Goal: Navigation & Orientation: Find specific page/section

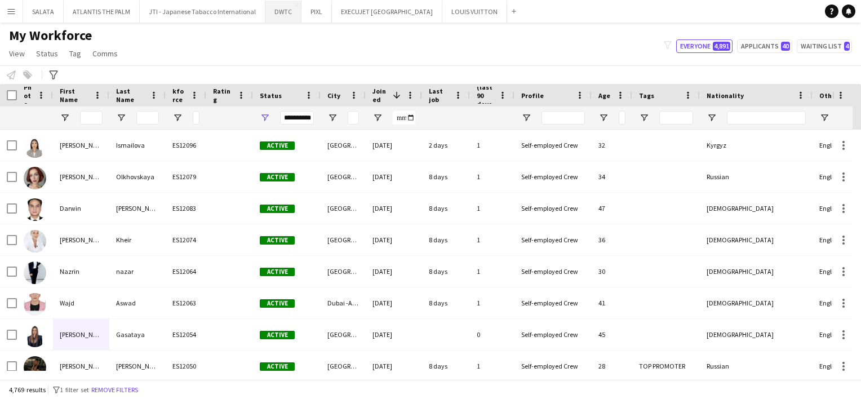
scroll to position [113, 0]
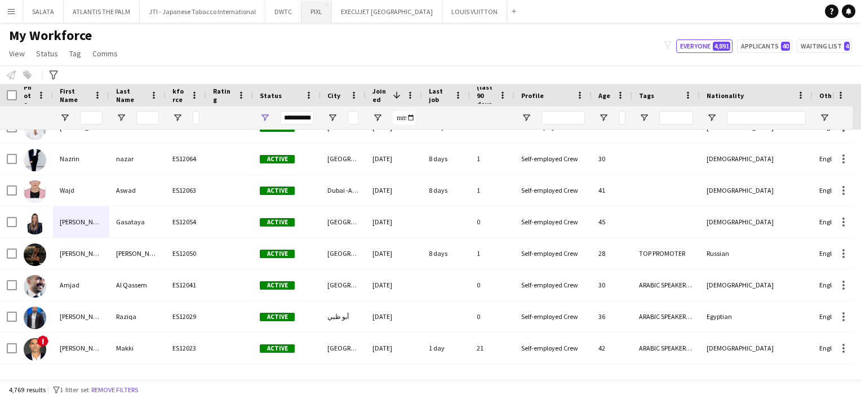
click at [304, 13] on button "PIXL Close" at bounding box center [317, 12] width 30 height 22
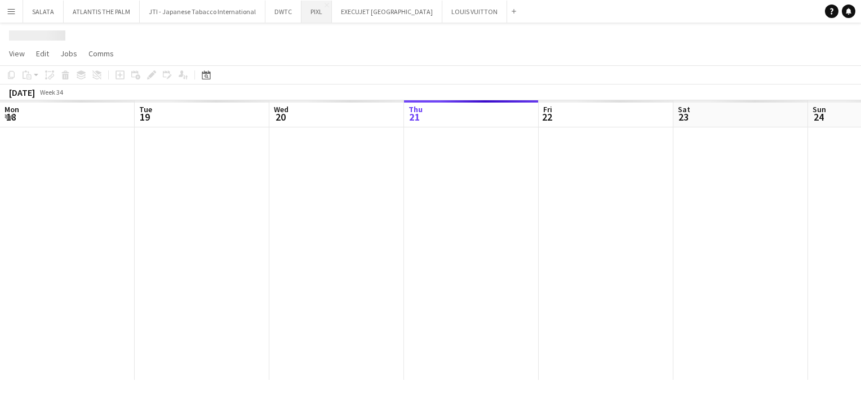
scroll to position [0, 269]
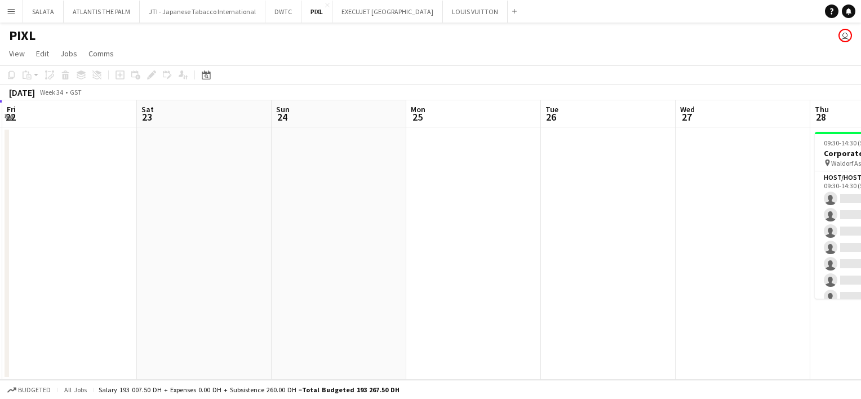
click at [463, 281] on app-calendar-viewport "Mon 18 Tue 19 5/5 1 Job Wed 20 Thu 21 Fri 22 Sat 23 Sun 24 Mon 25 Tue 26 Wed 27…" at bounding box center [430, 240] width 861 height 280
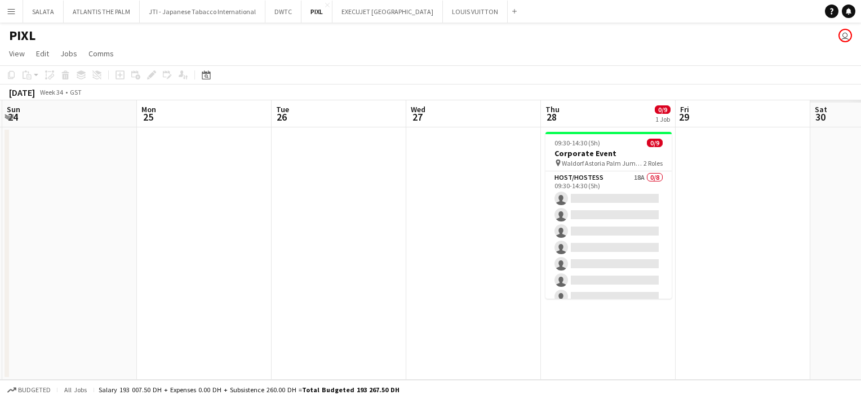
drag, startPoint x: 653, startPoint y: 290, endPoint x: 321, endPoint y: 289, distance: 332.6
click at [325, 290] on app-calendar-viewport "Wed 20 Thu 21 Fri 22 Sat 23 Sun 24 Mon 25 Tue 26 Wed 27 Thu 28 0/9 1 Job Fri 29…" at bounding box center [430, 240] width 861 height 280
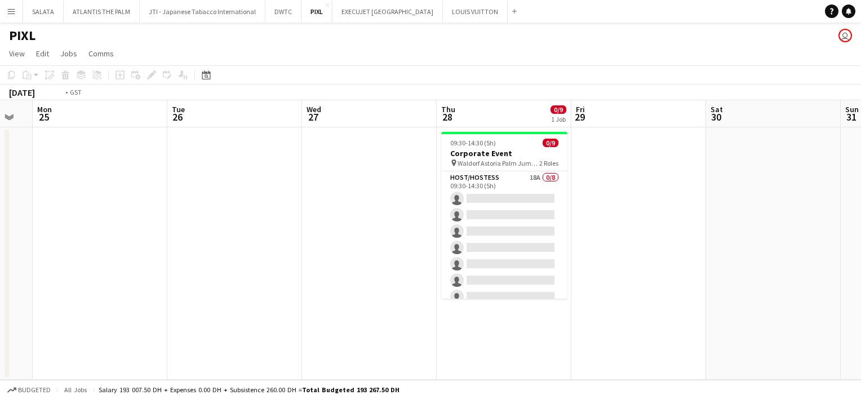
scroll to position [0, 471]
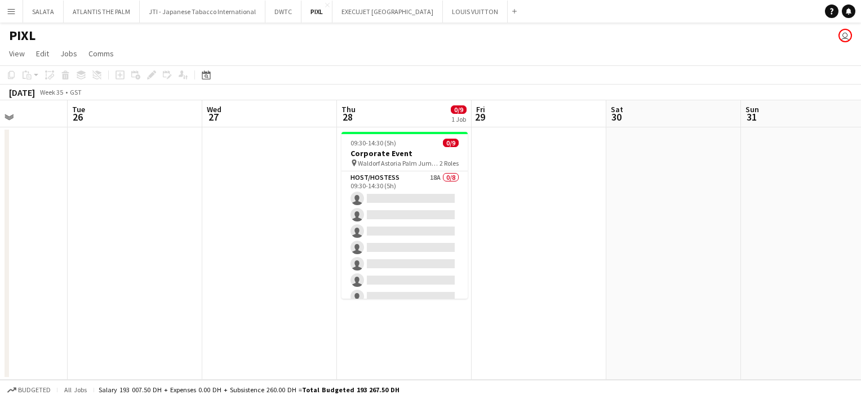
click at [238, 286] on app-calendar-viewport "Fri 22 Sat 23 Sun 24 Mon 25 Tue 26 Wed 27 Thu 28 0/9 1 Job Fri 29 Sat 30 Sun 31…" at bounding box center [430, 240] width 861 height 280
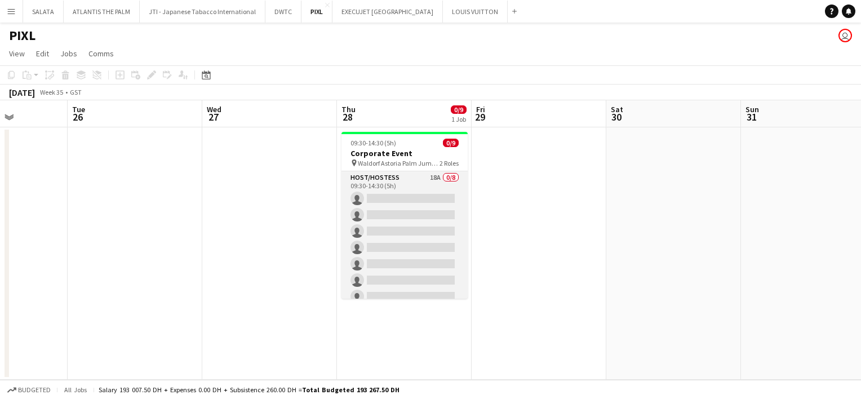
click at [414, 183] on app-card-role "Host/Hostess 18A 0/8 09:30-14:30 (5h) single-neutral-actions single-neutral-act…" at bounding box center [405, 247] width 126 height 153
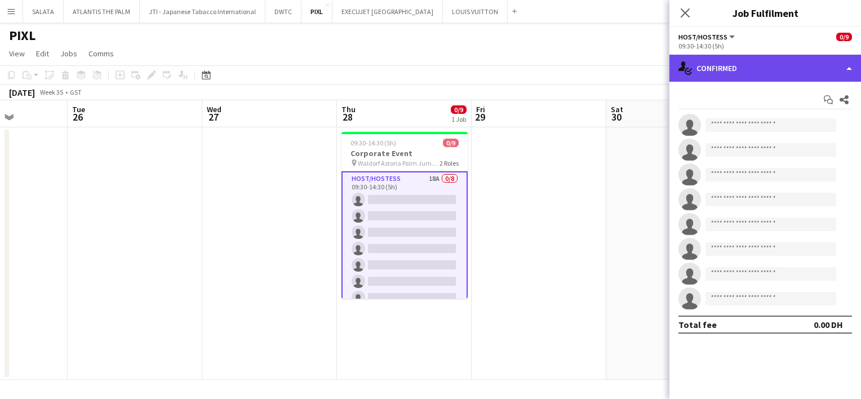
click at [731, 71] on div "single-neutral-actions-check-2 Confirmed" at bounding box center [766, 68] width 192 height 27
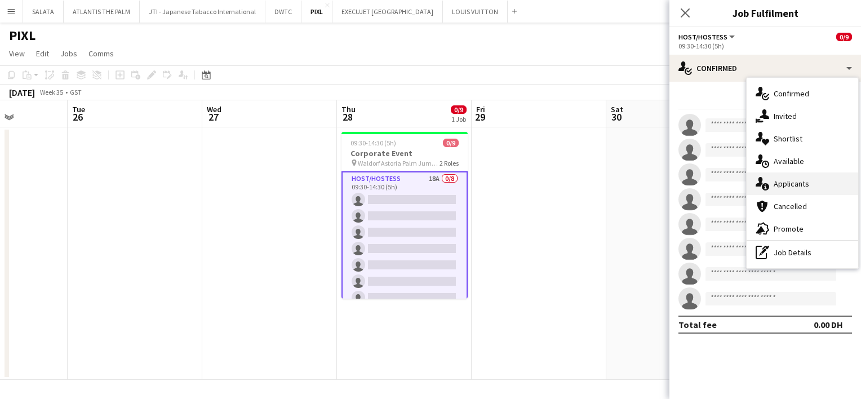
click at [801, 186] on div "single-neutral-actions-information Applicants" at bounding box center [803, 184] width 112 height 23
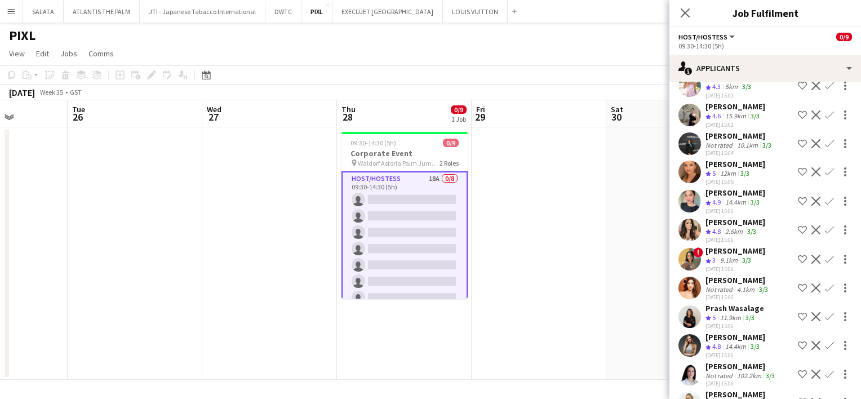
scroll to position [278, 0]
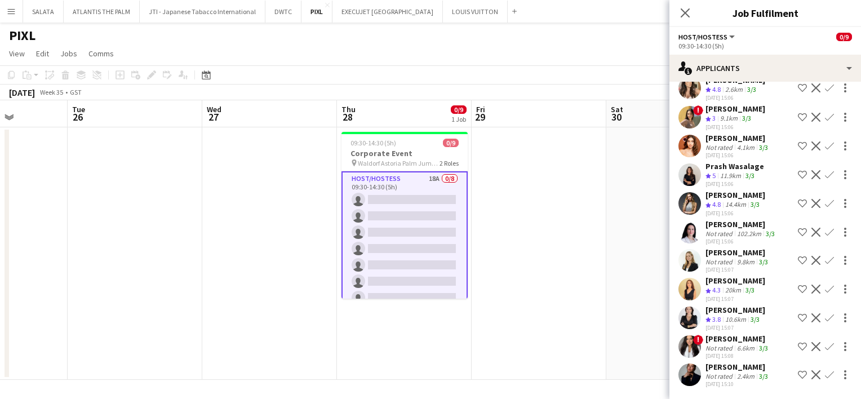
click at [692, 249] on app-user-avatar at bounding box center [690, 260] width 23 height 23
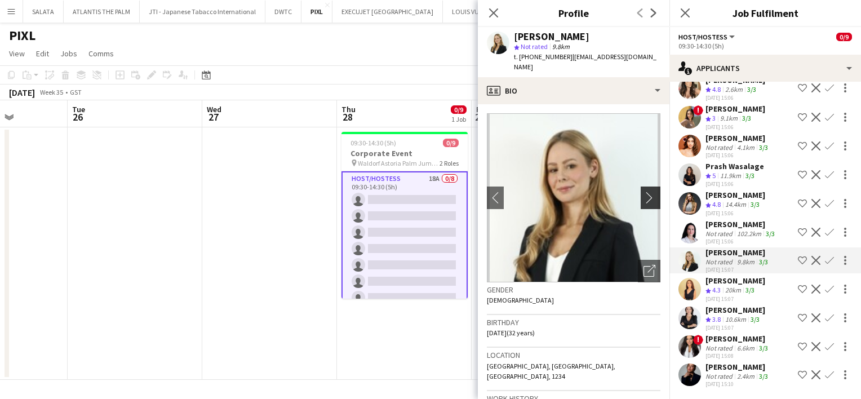
click at [644, 192] on app-icon "chevron-right" at bounding box center [652, 198] width 17 height 12
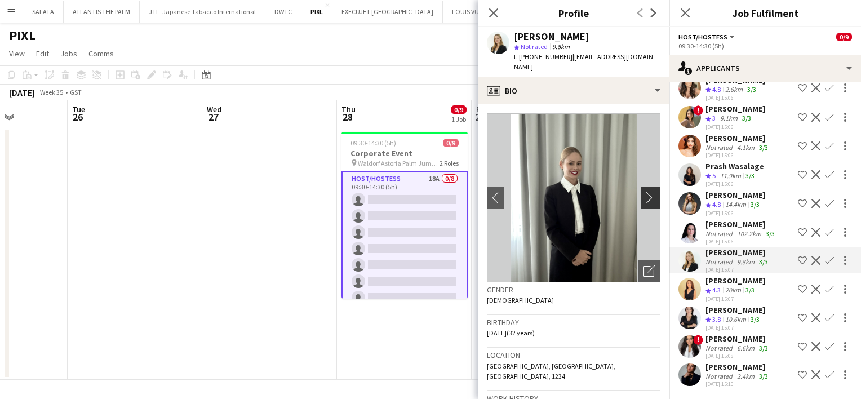
click at [644, 192] on app-icon "chevron-right" at bounding box center [652, 198] width 17 height 12
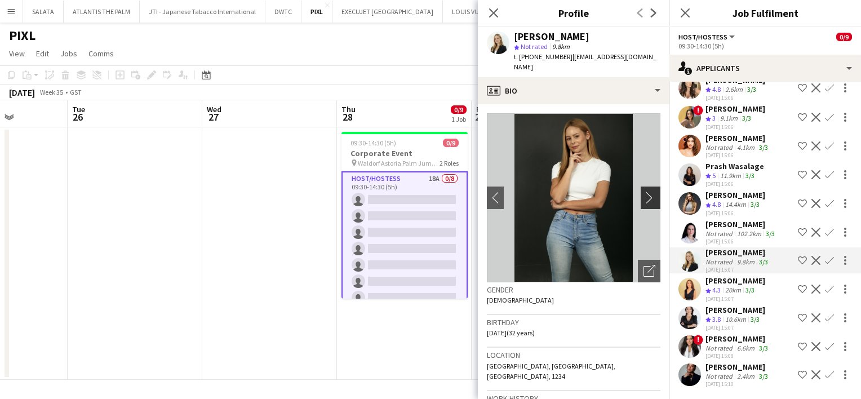
click at [644, 192] on app-icon "chevron-right" at bounding box center [652, 198] width 17 height 12
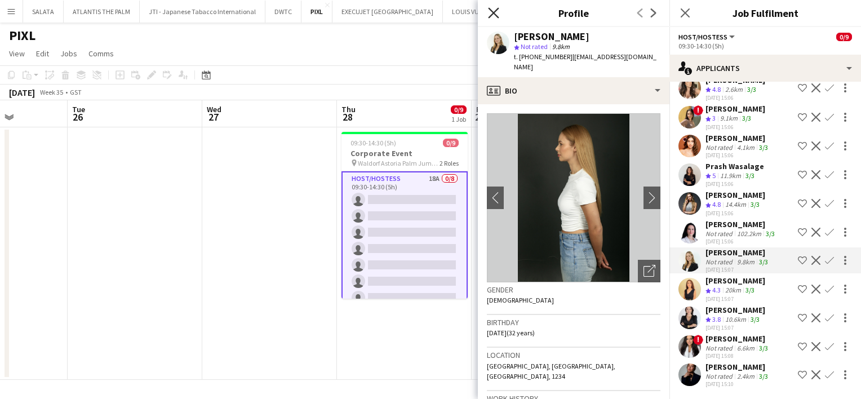
click at [492, 10] on icon at bounding box center [493, 12] width 11 height 11
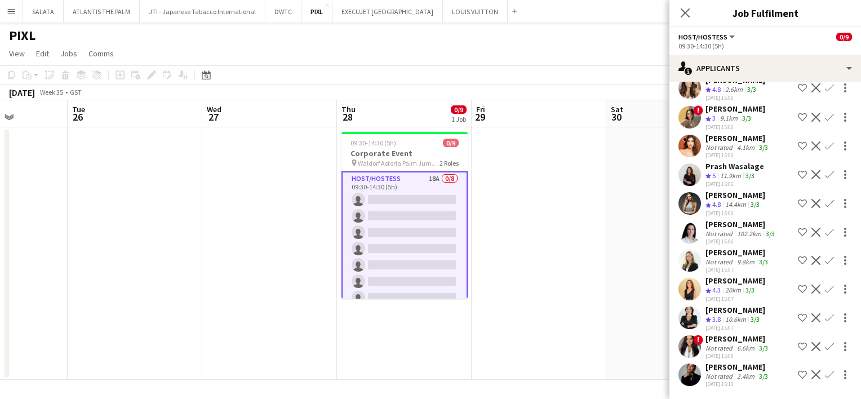
click at [695, 341] on app-user-avatar at bounding box center [690, 346] width 23 height 23
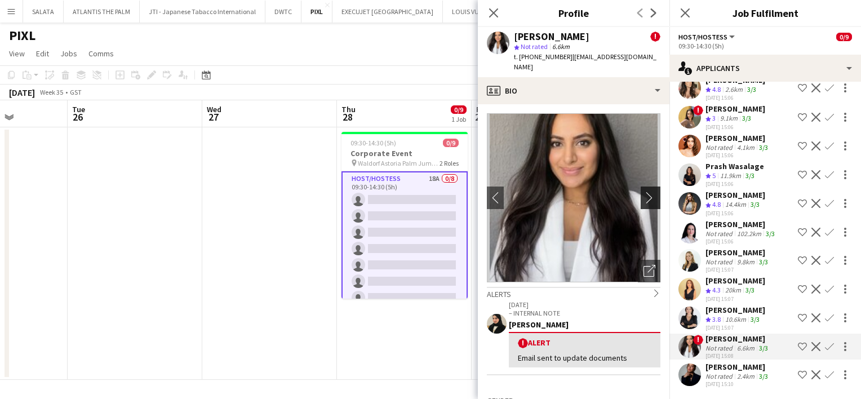
click at [644, 192] on app-icon "chevron-right" at bounding box center [652, 198] width 17 height 12
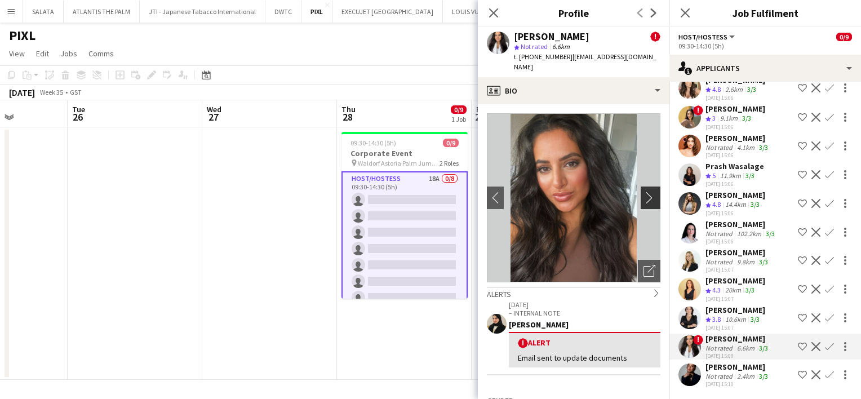
click at [644, 192] on app-icon "chevron-right" at bounding box center [652, 198] width 17 height 12
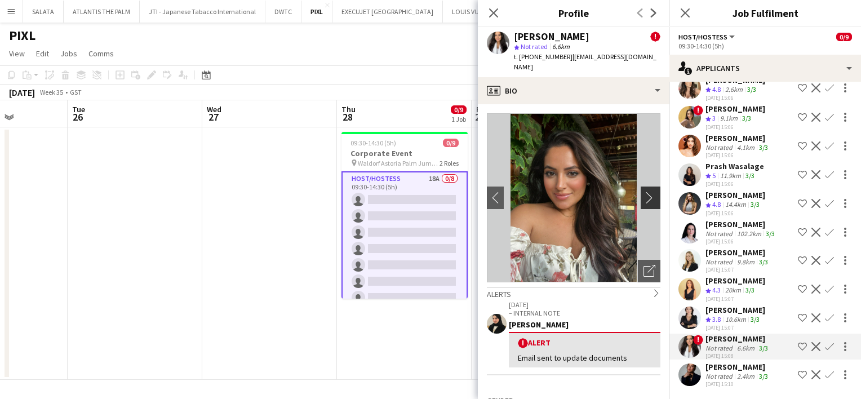
click at [644, 192] on app-icon "chevron-right" at bounding box center [652, 198] width 17 height 12
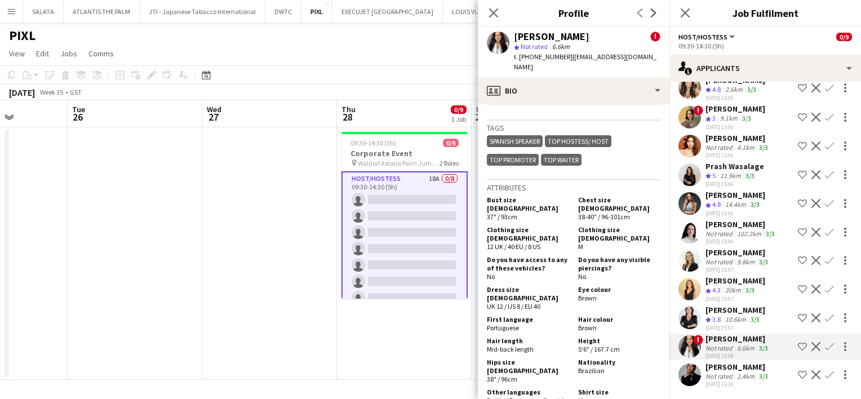
scroll to position [902, 0]
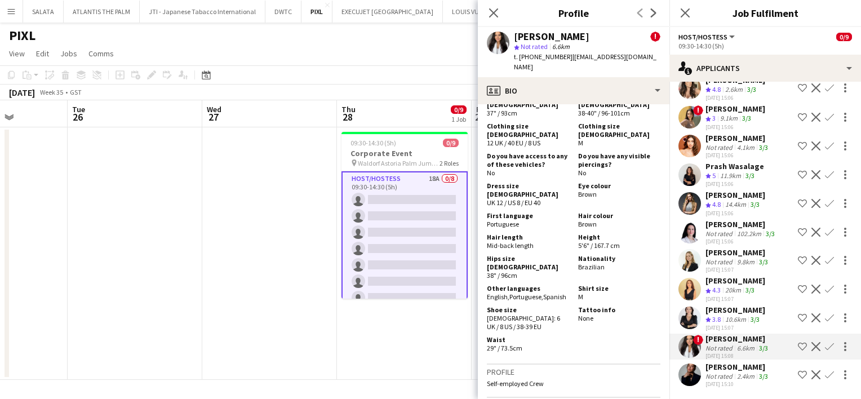
click at [696, 378] on app-user-avatar at bounding box center [690, 375] width 23 height 23
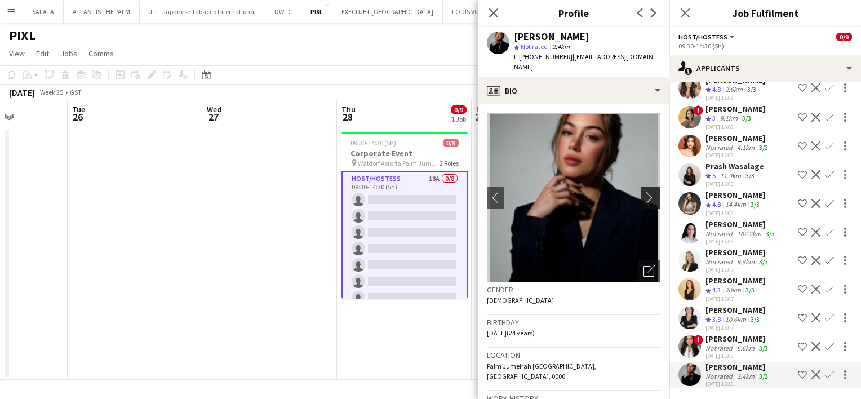
click at [644, 192] on app-icon "chevron-right" at bounding box center [652, 198] width 17 height 12
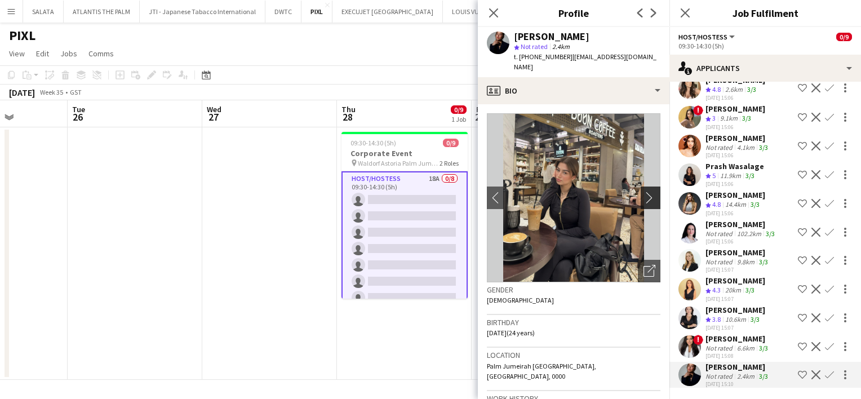
click at [644, 192] on app-icon "chevron-right" at bounding box center [652, 198] width 17 height 12
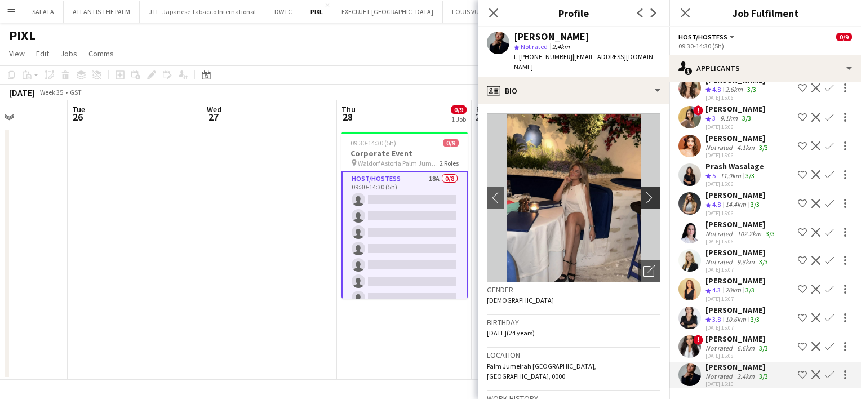
click at [644, 192] on app-icon "chevron-right" at bounding box center [652, 198] width 17 height 12
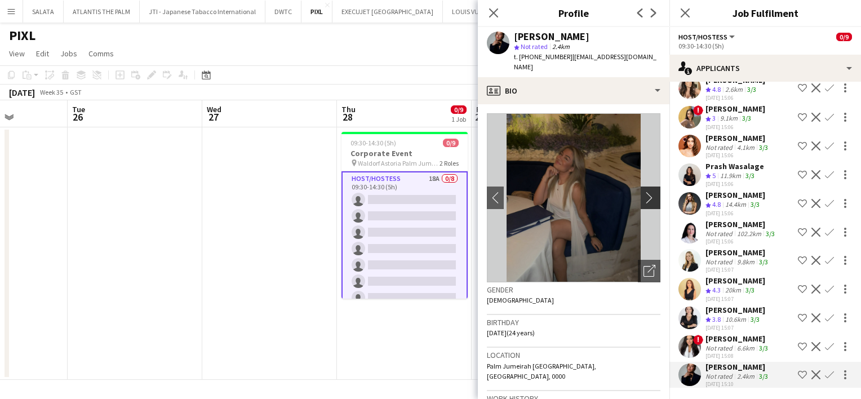
click at [644, 192] on app-icon "chevron-right" at bounding box center [652, 198] width 17 height 12
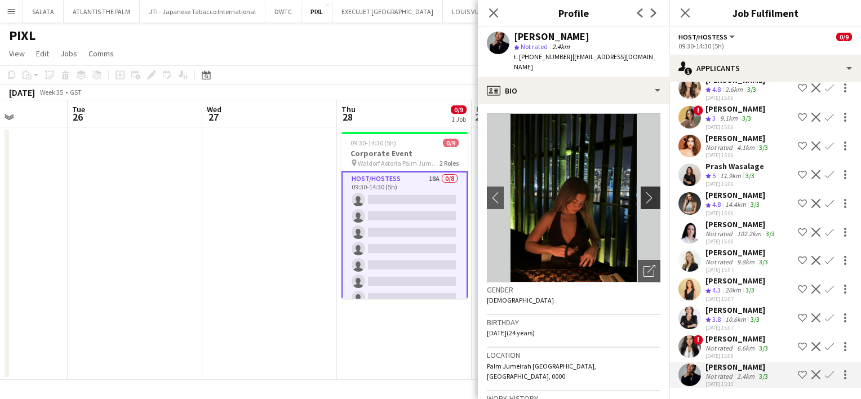
click at [644, 192] on app-icon "chevron-right" at bounding box center [652, 198] width 17 height 12
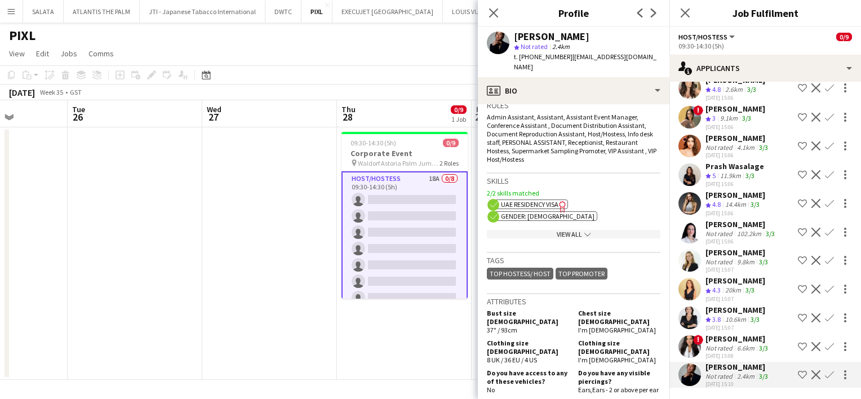
scroll to position [564, 0]
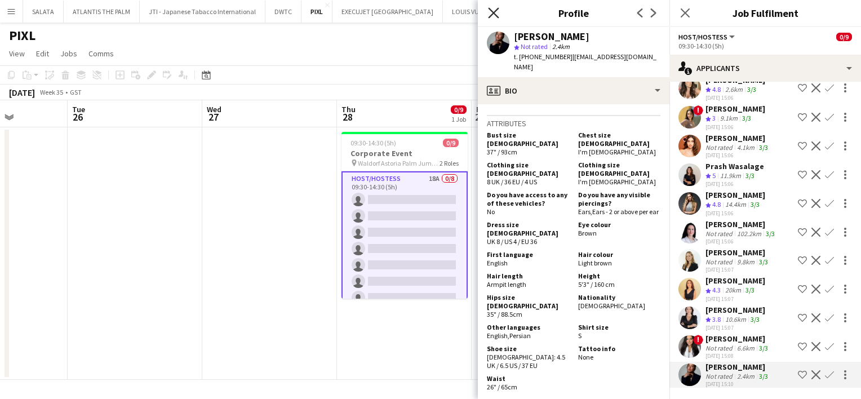
click at [496, 14] on icon "Close pop-in" at bounding box center [493, 12] width 11 height 11
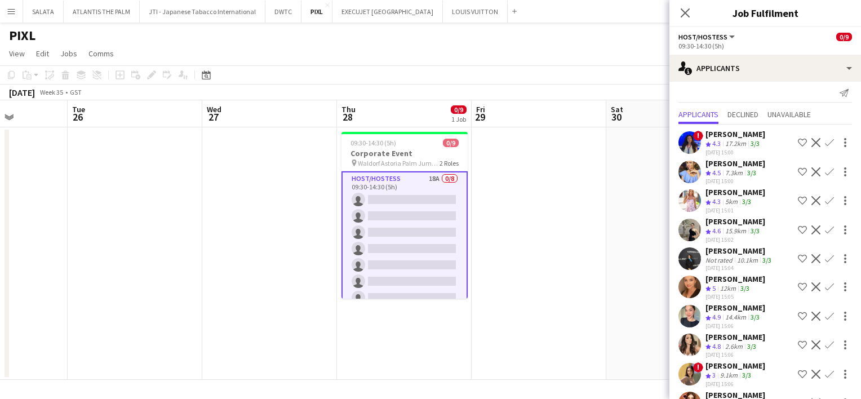
scroll to position [0, 0]
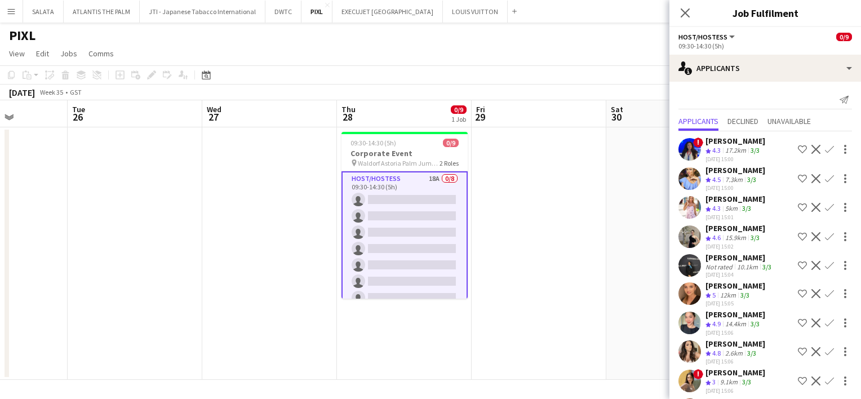
drag, startPoint x: 690, startPoint y: 12, endPoint x: 652, endPoint y: 15, distance: 38.4
click at [690, 10] on icon "Close pop-in" at bounding box center [685, 12] width 9 height 9
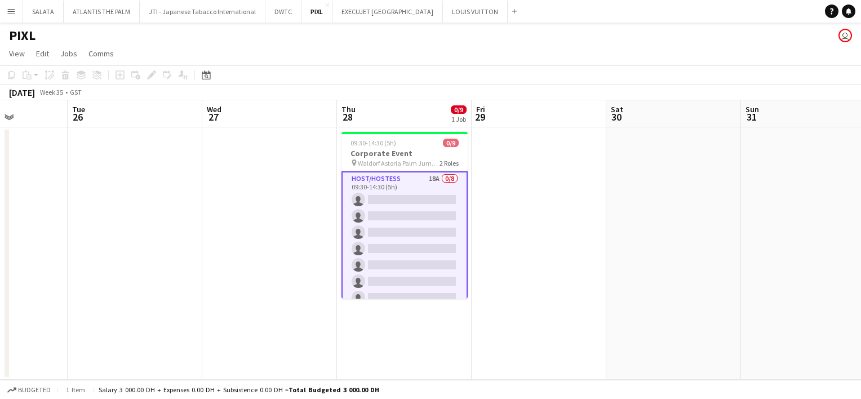
click at [353, 94] on div "[DATE] Week 35 • GST" at bounding box center [430, 93] width 861 height 16
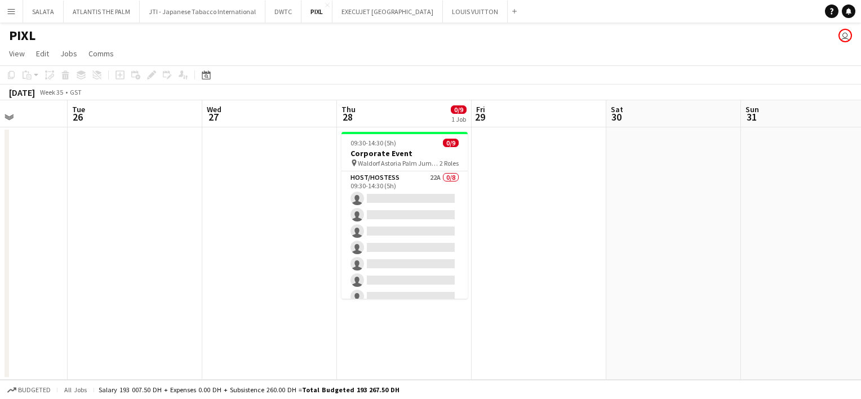
click at [408, 54] on app-page-menu "View Day view expanded Day view collapsed Month view Date picker Jump to [DATE]…" at bounding box center [430, 54] width 861 height 21
click at [501, 5] on app-icon "Close" at bounding box center [503, 5] width 5 height 5
click at [386, 14] on button "EXECUJET [GEOGRAPHIC_DATA] Close" at bounding box center [388, 12] width 111 height 22
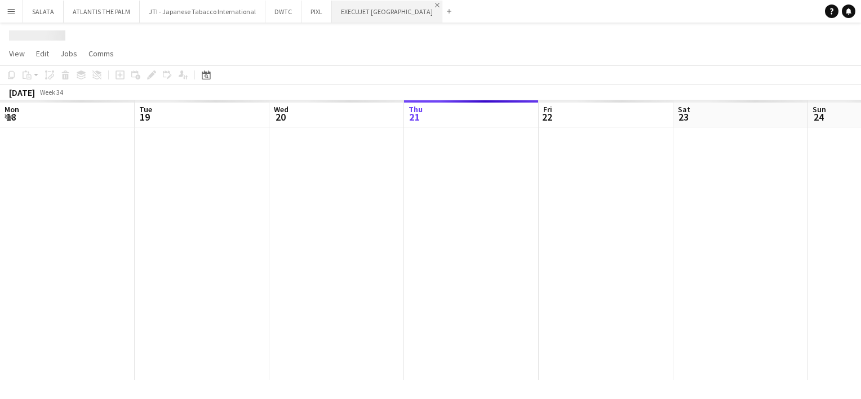
scroll to position [0, 269]
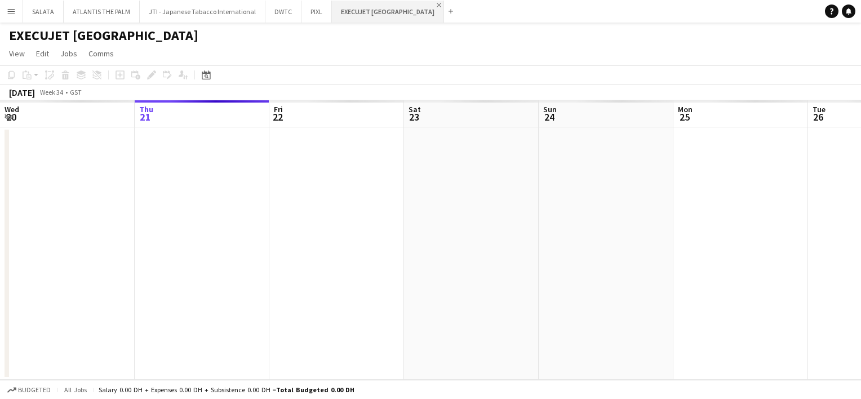
click at [437, 6] on app-icon "Close" at bounding box center [439, 5] width 5 height 5
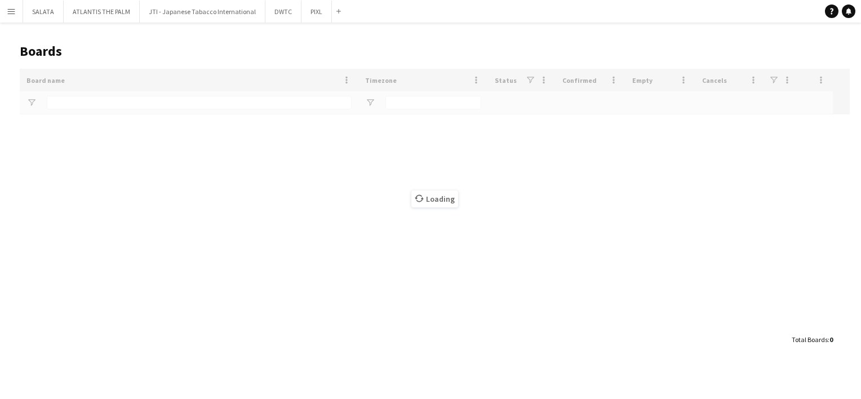
type input "*****"
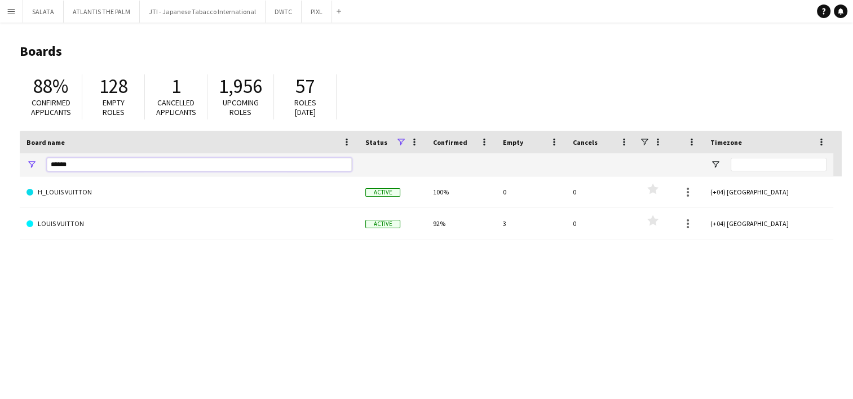
drag, startPoint x: 31, startPoint y: 166, endPoint x: 0, endPoint y: 164, distance: 31.1
click at [0, 164] on html "Menu Boards Boards Boards All jobs Status Workforce Workforce My Workforce Recr…" at bounding box center [426, 215] width 853 height 430
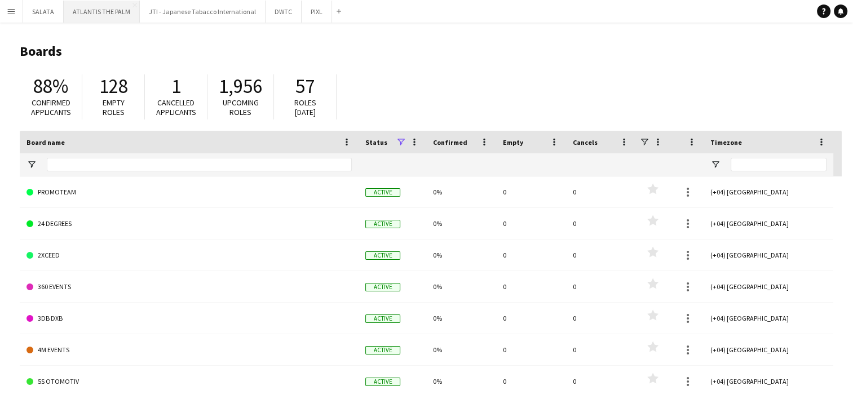
click at [111, 16] on button "ATLANTIS THE PALM Close" at bounding box center [102, 12] width 76 height 22
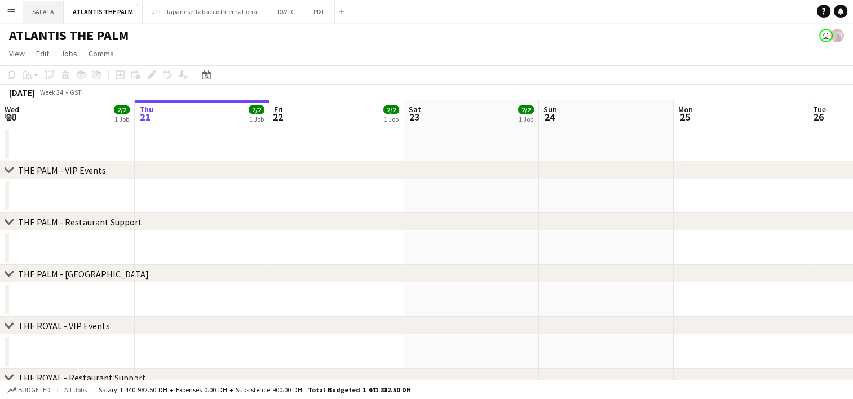
click at [45, 14] on button "[PERSON_NAME] Close" at bounding box center [43, 12] width 41 height 22
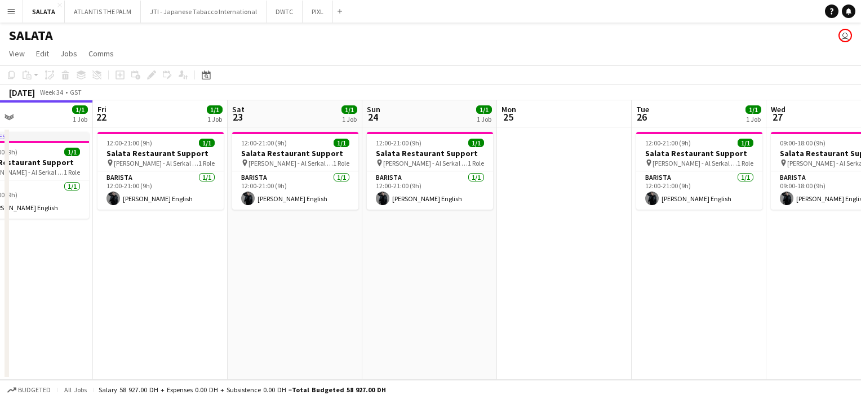
scroll to position [0, 381]
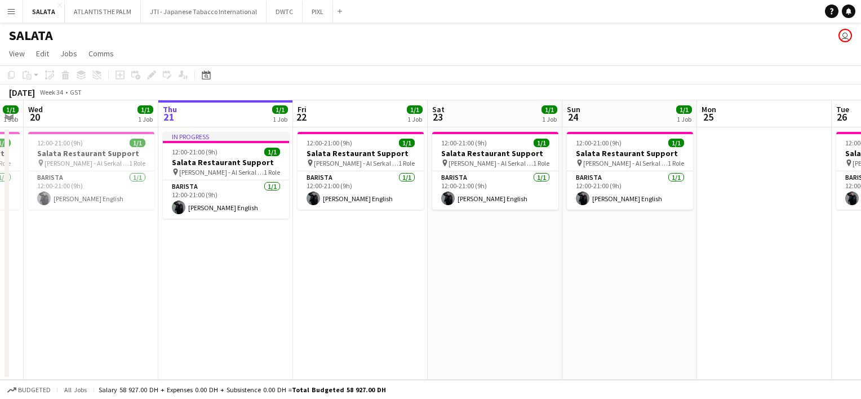
drag, startPoint x: 806, startPoint y: 272, endPoint x: 830, endPoint y: 272, distance: 23.7
click at [830, 272] on app-calendar-viewport "Sun 17 1/1 1 Job Mon 18 Tue 19 1/1 1 Job Wed 20 1/1 1 Job Thu 21 1/1 1 Job Fri …" at bounding box center [430, 240] width 861 height 280
